Goal: Task Accomplishment & Management: Manage account settings

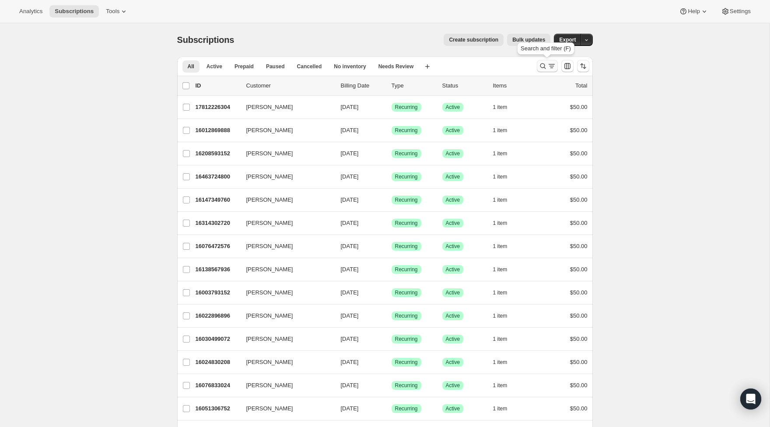
click at [539, 66] on icon "Search and filter results" at bounding box center [542, 66] width 9 height 9
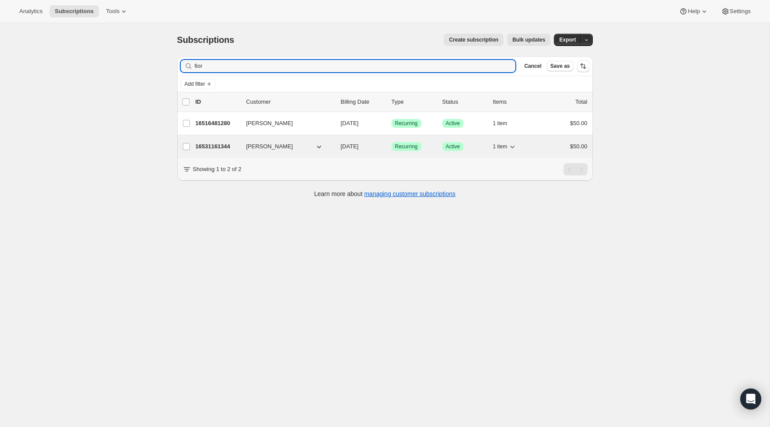
type input "fior"
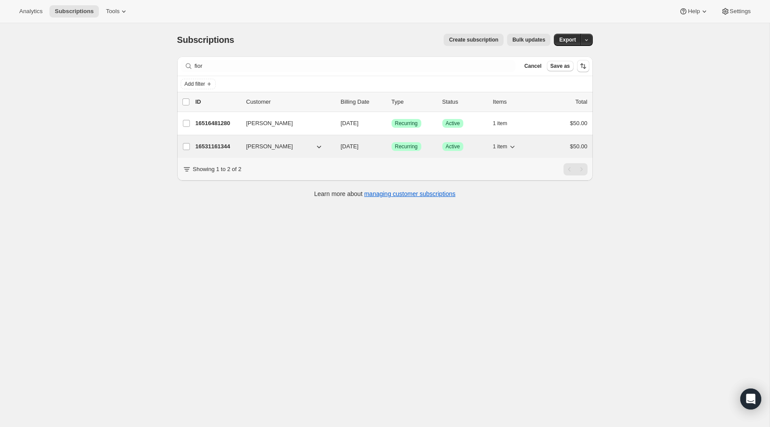
click at [222, 143] on p "16531161344" at bounding box center [217, 146] width 44 height 9
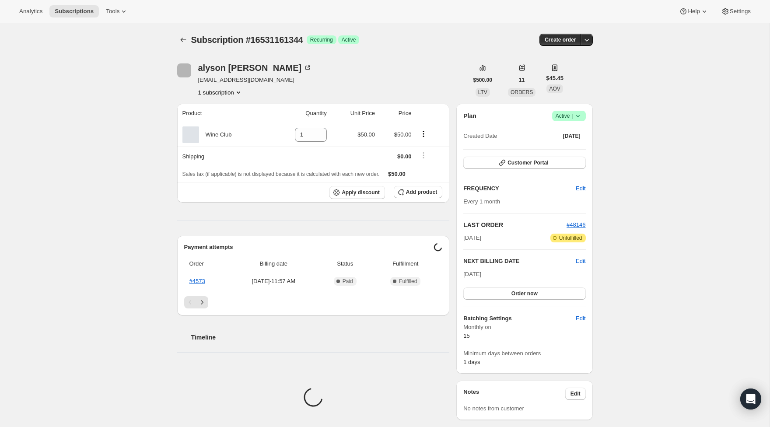
scroll to position [1, 0]
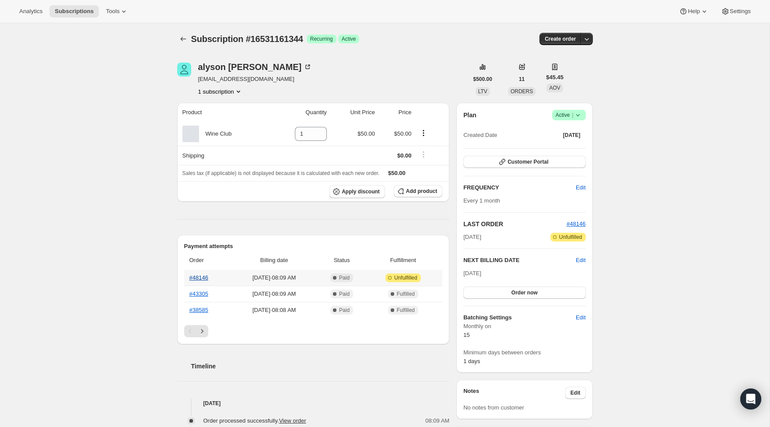
click at [204, 277] on link "#48146" at bounding box center [198, 277] width 19 height 7
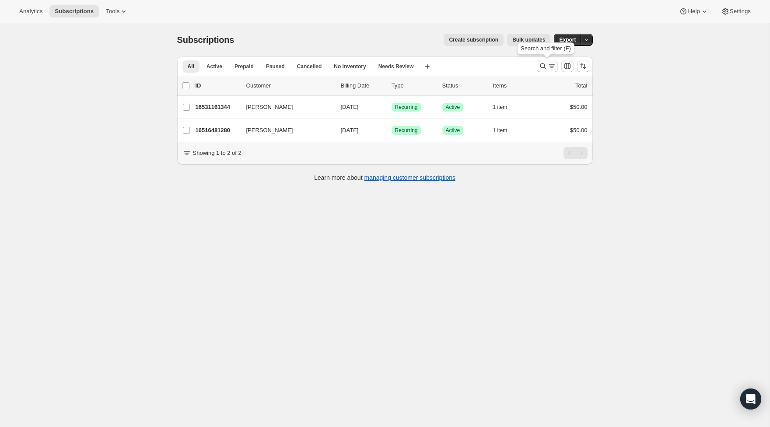
click at [540, 66] on icon "Search and filter results" at bounding box center [542, 66] width 9 height 9
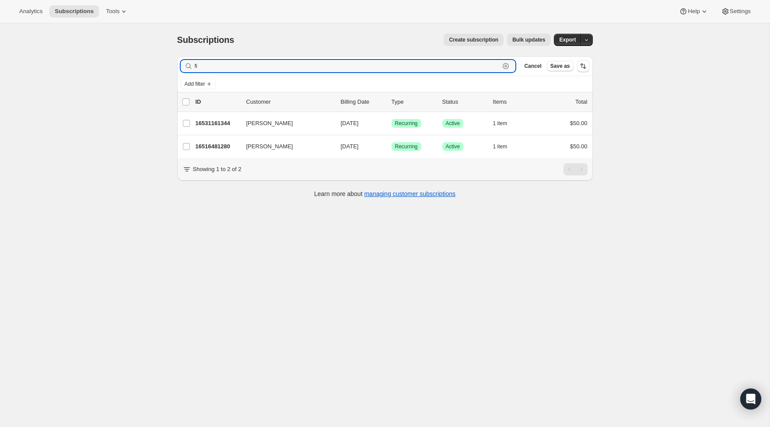
type input "f"
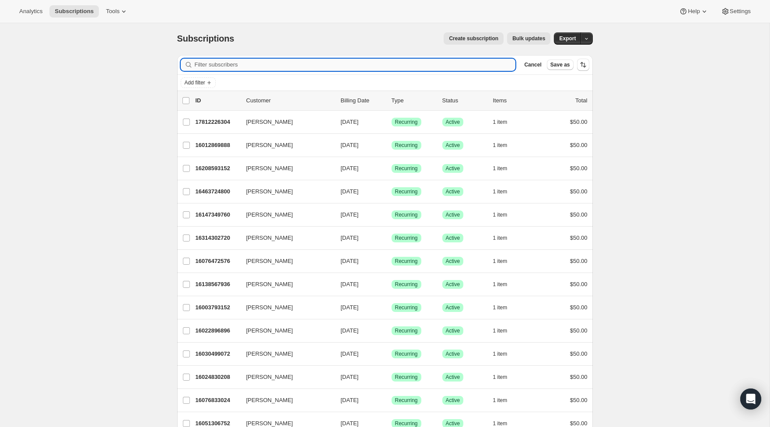
scroll to position [2, 0]
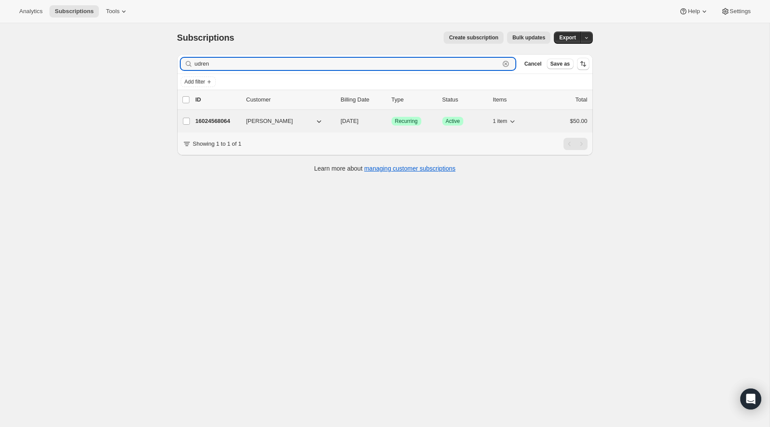
type input "udren"
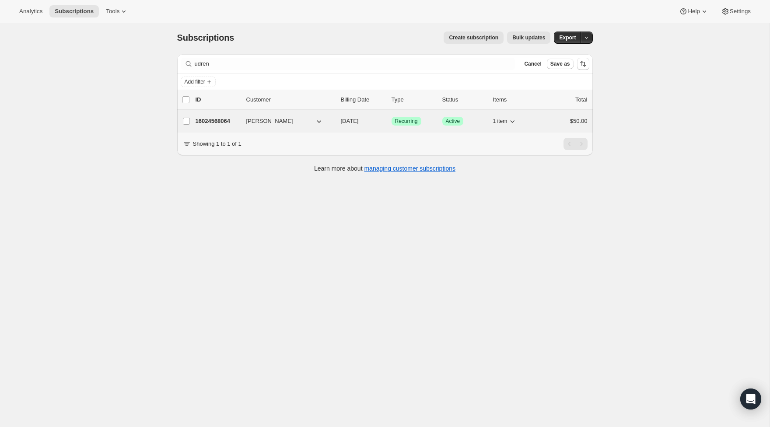
click at [207, 122] on p "16024568064" at bounding box center [217, 121] width 44 height 9
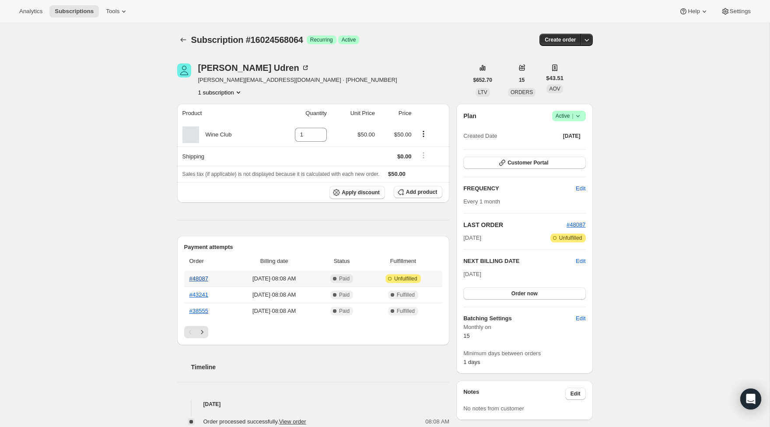
click at [198, 277] on link "#48087" at bounding box center [198, 278] width 19 height 7
click at [180, 39] on icon "Subscriptions" at bounding box center [183, 39] width 9 height 9
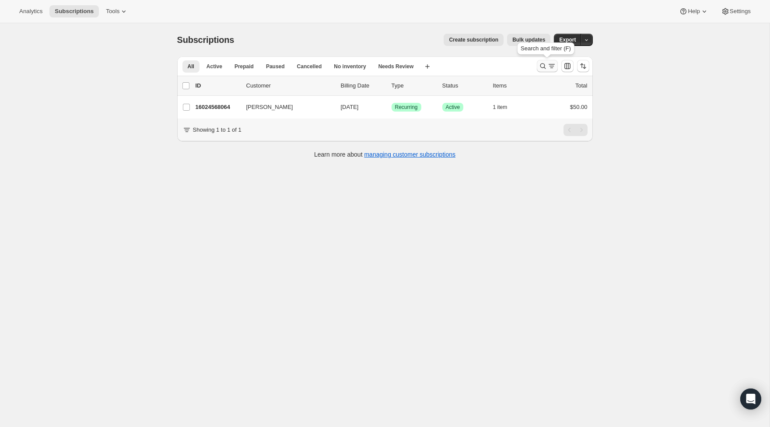
click at [540, 69] on icon "Search and filter results" at bounding box center [542, 66] width 9 height 9
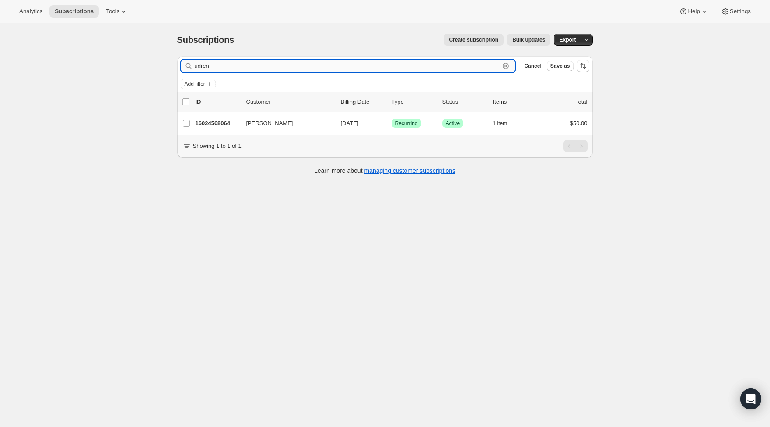
click at [298, 70] on input "udren" at bounding box center [347, 66] width 305 height 12
type input "holy"
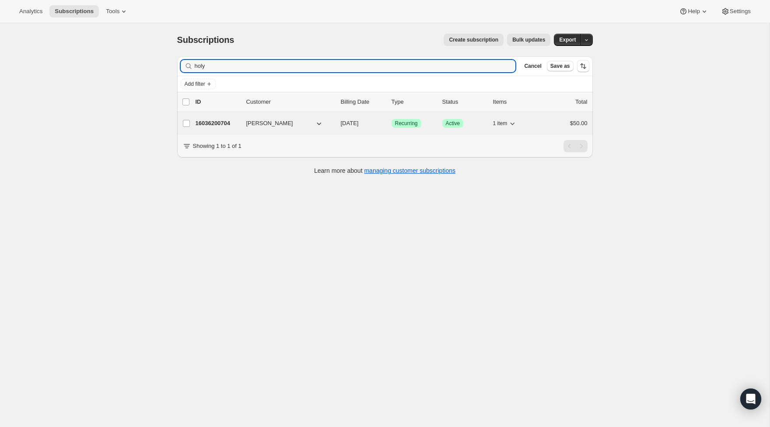
drag, startPoint x: 298, startPoint y: 70, endPoint x: 210, endPoint y: 122, distance: 102.3
click at [210, 122] on p "16036200704" at bounding box center [217, 123] width 44 height 9
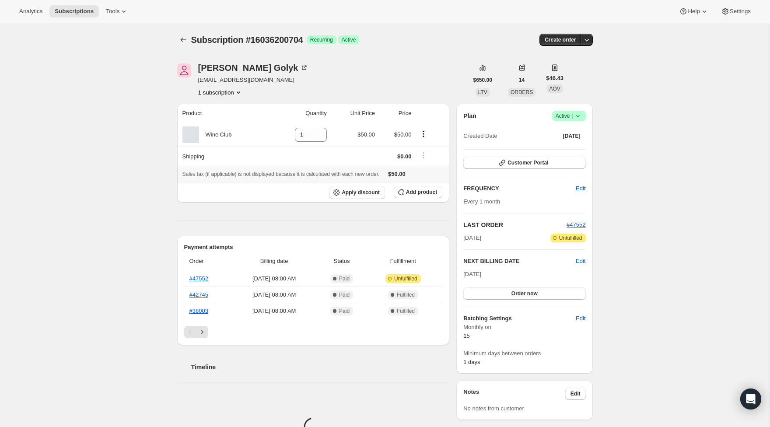
scroll to position [2, 0]
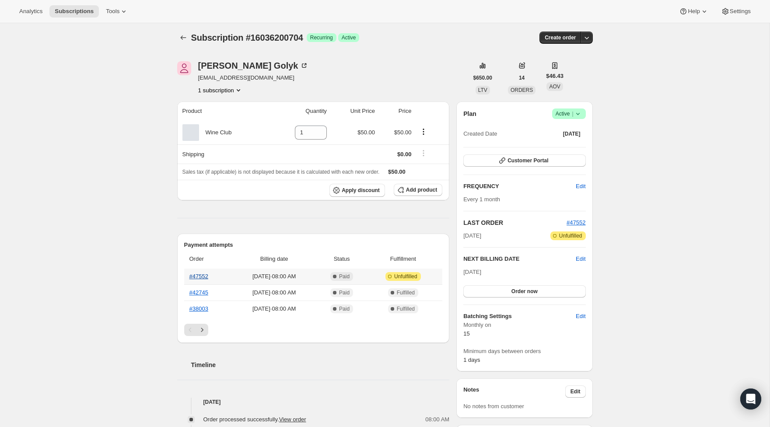
click at [201, 275] on link "#47552" at bounding box center [198, 276] width 19 height 7
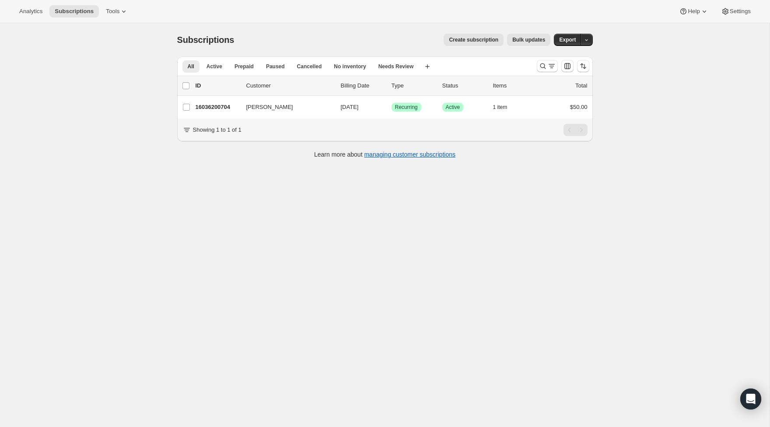
scroll to position [2, 0]
